Goal: Task Accomplishment & Management: Manage account settings

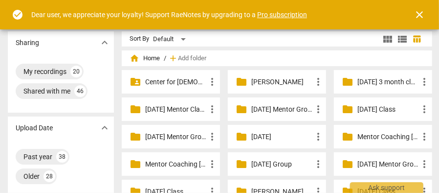
click at [420, 12] on span "close" at bounding box center [420, 15] width 12 height 12
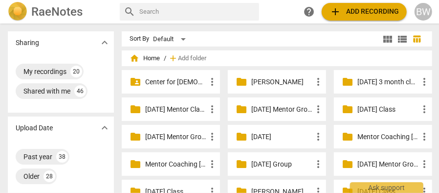
click at [146, 10] on input "text" at bounding box center [197, 12] width 116 height 16
type input "[PERSON_NAME]"
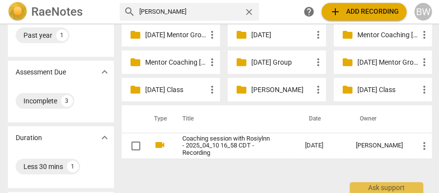
scroll to position [101, 0]
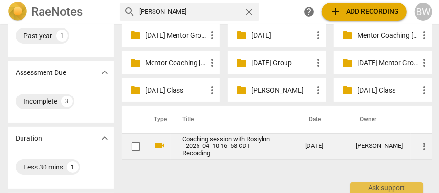
click at [249, 141] on link "Coaching session with Rosiylnn - 2025_04_10 16_58 CDT - Recording" at bounding box center [227, 147] width 88 height 22
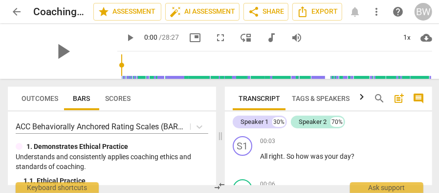
click at [18, 9] on span "arrow_back" at bounding box center [17, 12] width 12 height 12
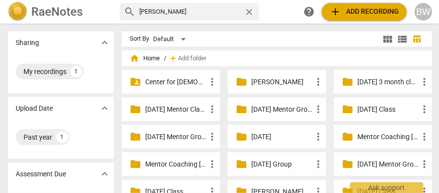
click at [202, 13] on input "[PERSON_NAME]" at bounding box center [189, 12] width 101 height 16
type input "[PERSON_NAME]"
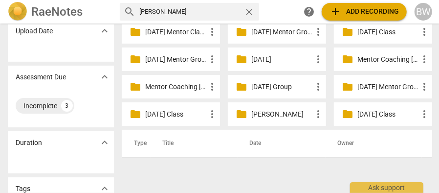
scroll to position [77, 0]
click at [364, 89] on p "[DATE] Mentor Group" at bounding box center [388, 87] width 61 height 10
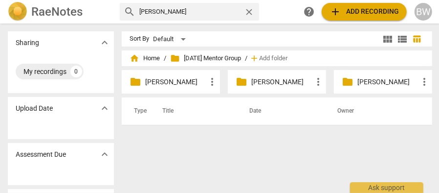
click at [242, 77] on span "folder" at bounding box center [242, 82] width 12 height 12
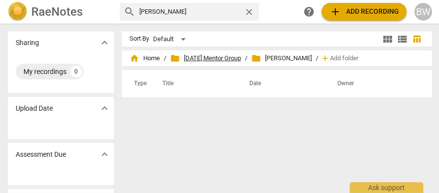
click at [229, 59] on span "folder [DATE] Mentor Group" at bounding box center [205, 58] width 71 height 10
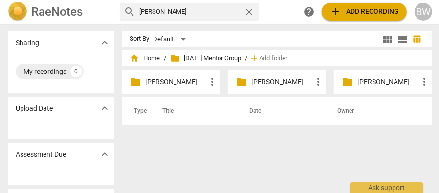
click at [284, 80] on p "[PERSON_NAME]" at bounding box center [282, 82] width 61 height 10
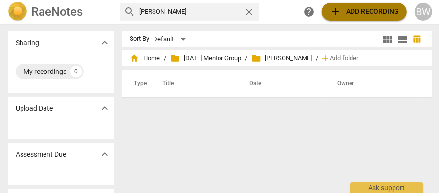
click at [355, 5] on button "add Add recording" at bounding box center [364, 12] width 85 height 18
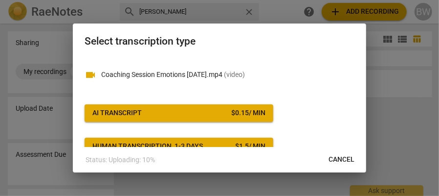
click at [144, 112] on span "AI Transcript $ 0.15 / min" at bounding box center [178, 113] width 173 height 10
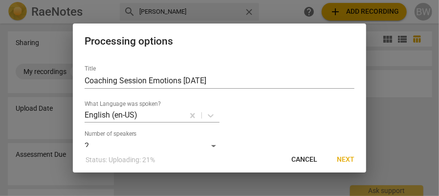
scroll to position [26, 0]
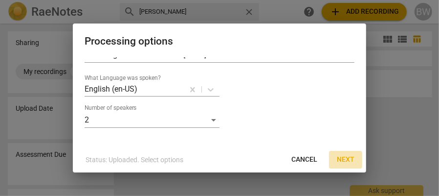
click at [348, 158] on span "Next" at bounding box center [346, 160] width 18 height 10
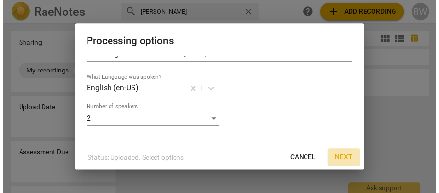
scroll to position [0, 0]
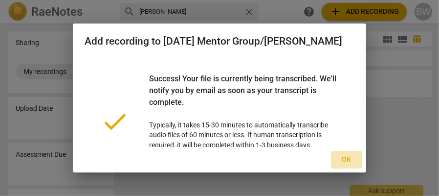
click at [346, 159] on span "Ok" at bounding box center [347, 160] width 16 height 10
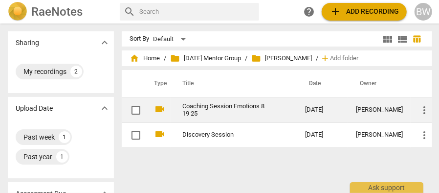
click at [192, 104] on link "Coaching Session Emotions 8 19 25" at bounding box center [227, 110] width 88 height 15
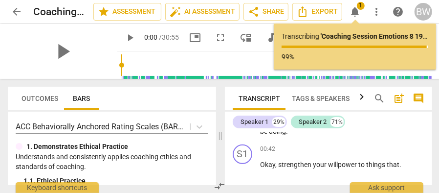
scroll to position [166, 0]
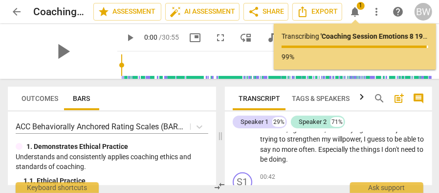
click at [16, 11] on span "arrow_back" at bounding box center [17, 12] width 12 height 12
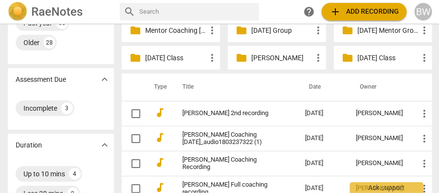
scroll to position [134, 0]
click at [363, 29] on p "[DATE] Mentor Group" at bounding box center [388, 30] width 61 height 10
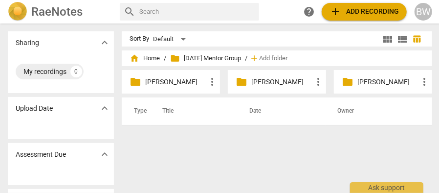
click at [289, 79] on p "[PERSON_NAME]" at bounding box center [282, 82] width 61 height 10
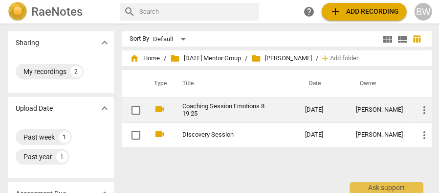
click at [204, 106] on link "Coaching Session Emotions 8 19 25" at bounding box center [227, 110] width 88 height 15
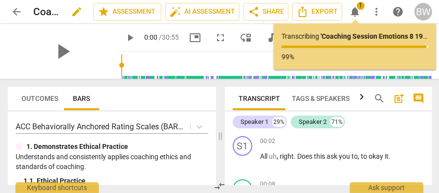
click at [59, 7] on div "Coaching Session Emotions 8 19 25 edit" at bounding box center [59, 12] width 52 height 18
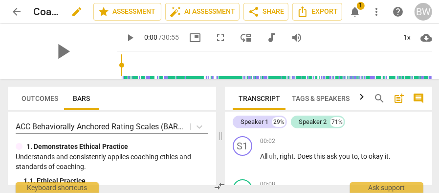
click at [77, 9] on span "edit" at bounding box center [77, 12] width 12 height 12
type input "[PERSON_NAME] Session Emotions 8 19 25"
click at [57, 10] on span "done" at bounding box center [59, 12] width 12 height 12
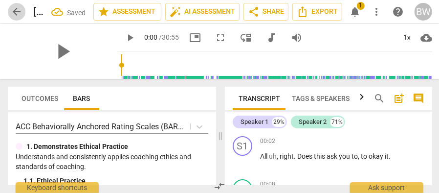
click at [22, 11] on span "arrow_back" at bounding box center [17, 12] width 12 height 12
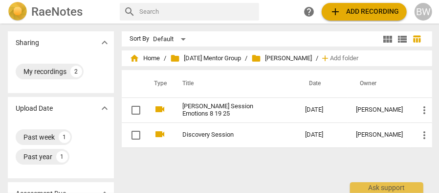
click at [295, 58] on span "folder [PERSON_NAME]" at bounding box center [282, 58] width 61 height 10
click at [312, 59] on span "folder [PERSON_NAME]" at bounding box center [282, 58] width 61 height 10
click at [302, 59] on span "folder [PERSON_NAME]" at bounding box center [282, 58] width 61 height 10
click at [312, 60] on span "folder [PERSON_NAME]" at bounding box center [282, 58] width 61 height 10
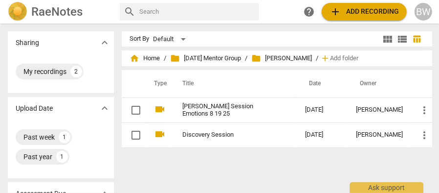
click at [312, 60] on span "folder [PERSON_NAME]" at bounding box center [282, 58] width 61 height 10
click at [312, 59] on span "folder [PERSON_NAME]" at bounding box center [282, 58] width 61 height 10
click at [149, 57] on span "home Home" at bounding box center [145, 58] width 30 height 10
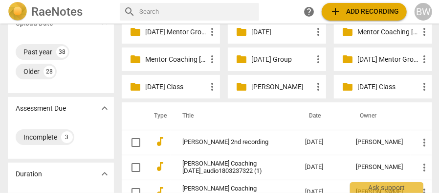
scroll to position [107, 0]
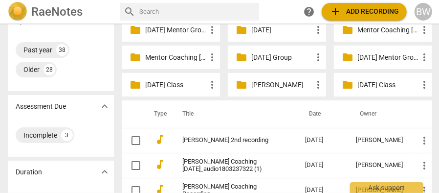
click at [375, 59] on p "[DATE] Mentor Group" at bounding box center [388, 57] width 61 height 10
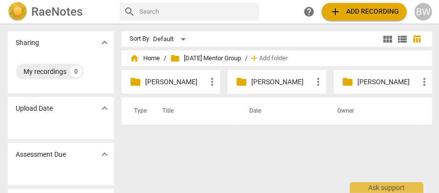
click at [319, 80] on span "more_vert" at bounding box center [319, 82] width 12 height 12
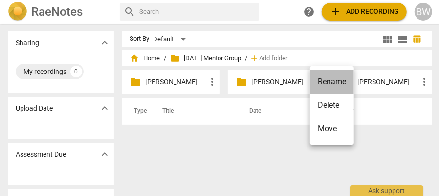
click at [319, 80] on li "Rename" at bounding box center [332, 81] width 44 height 23
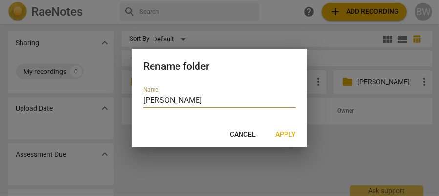
click at [184, 100] on input "[PERSON_NAME]" at bounding box center [219, 101] width 153 height 14
type input "[PERSON_NAME]"
click at [284, 134] on span "Apply" at bounding box center [286, 135] width 21 height 10
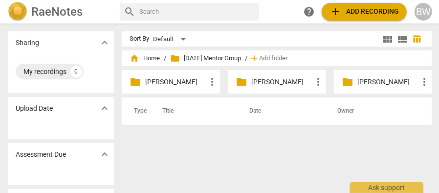
click at [261, 90] on div "folder [PERSON_NAME] more_vert" at bounding box center [277, 81] width 98 height 23
click at [261, 81] on p "[PERSON_NAME]" at bounding box center [282, 82] width 61 height 10
